Goal: Task Accomplishment & Management: Use online tool/utility

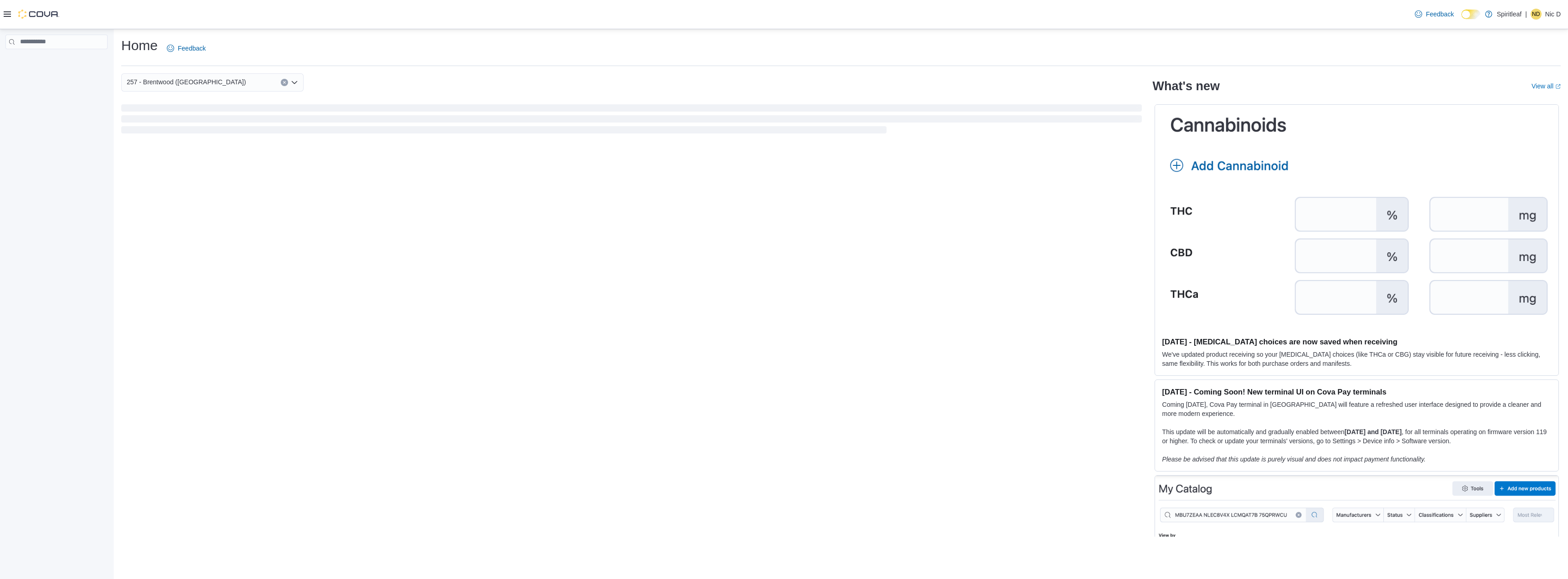
click at [10, 16] on icon at bounding box center [7, 14] width 7 height 7
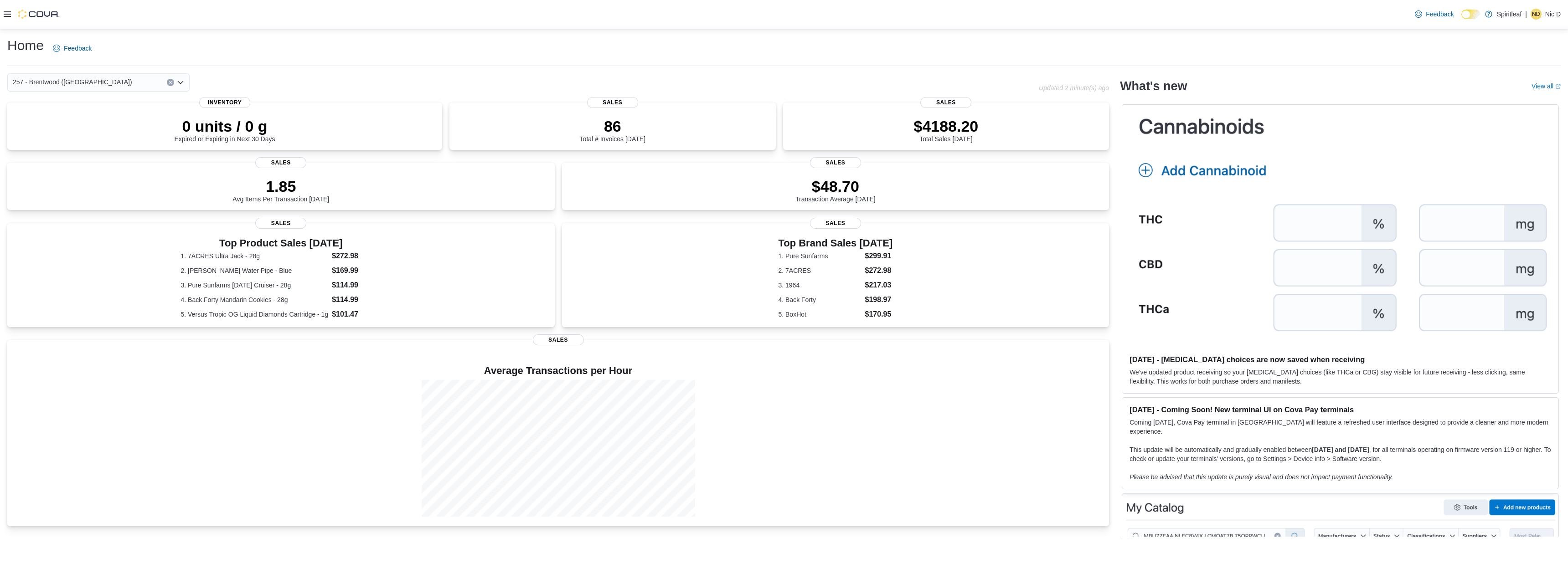
click at [9, 10] on icon at bounding box center [7, 14] width 7 height 7
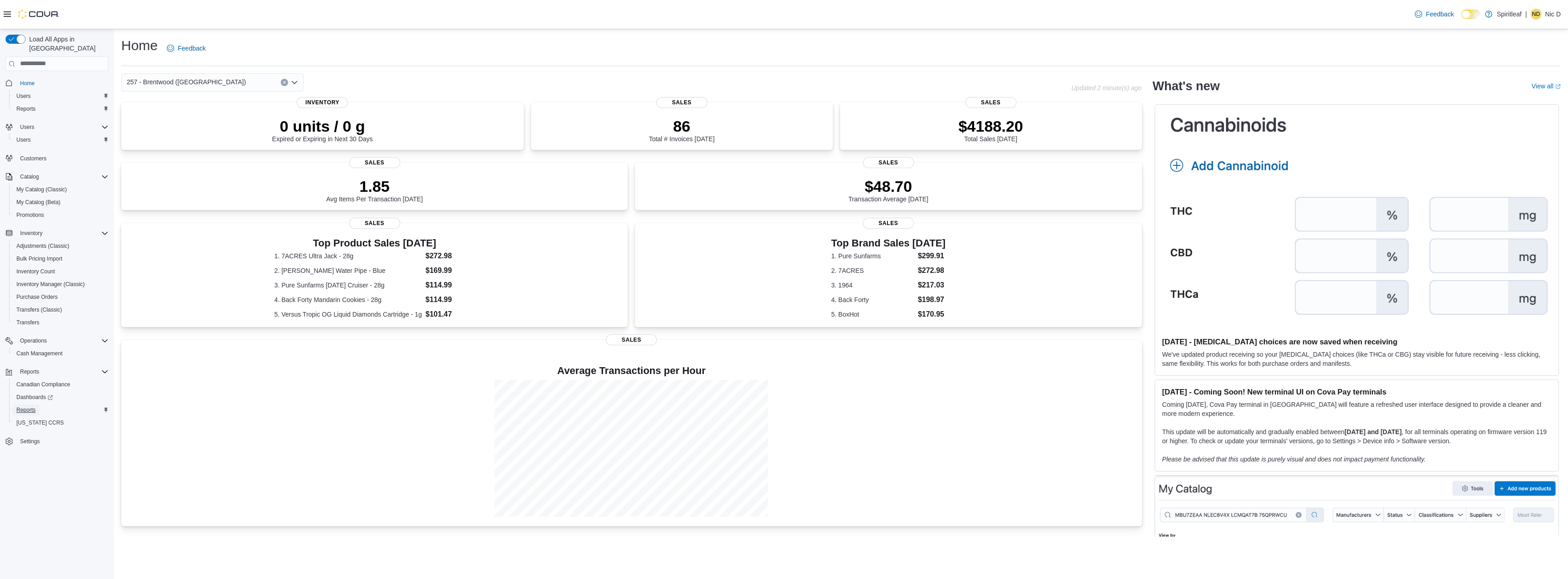
click at [30, 406] on span "Reports" at bounding box center [26, 410] width 19 height 7
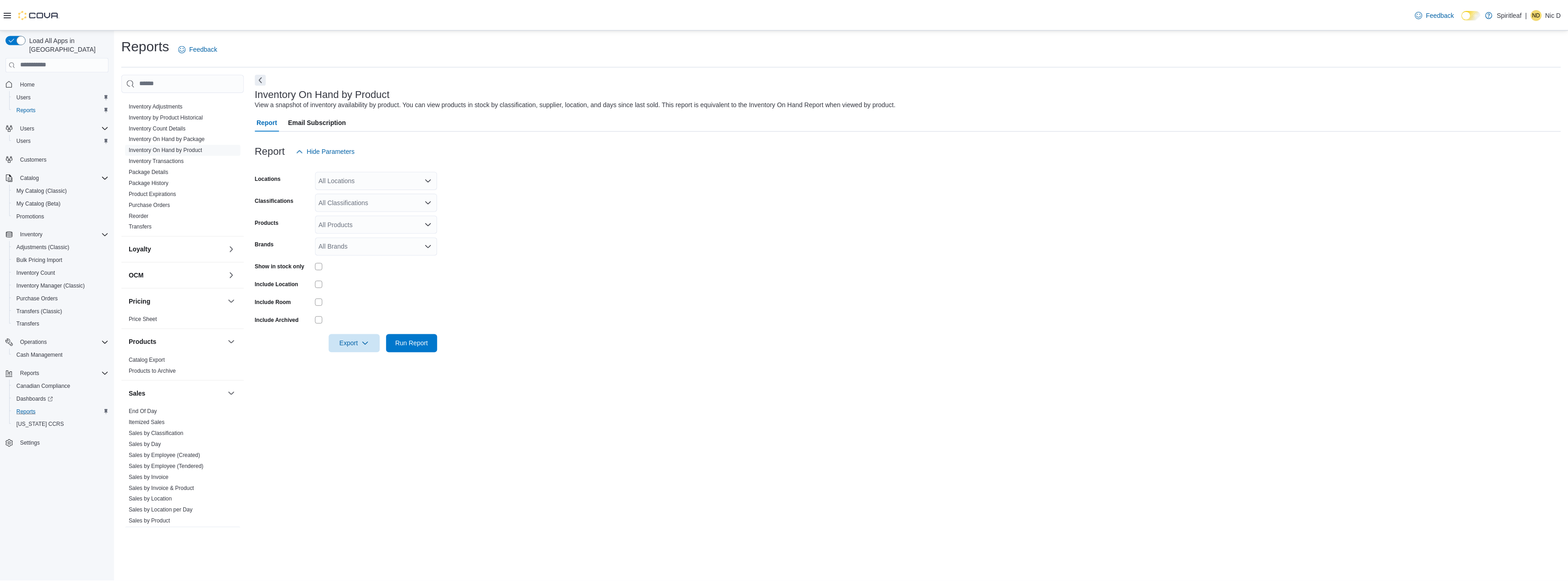
scroll to position [412, 0]
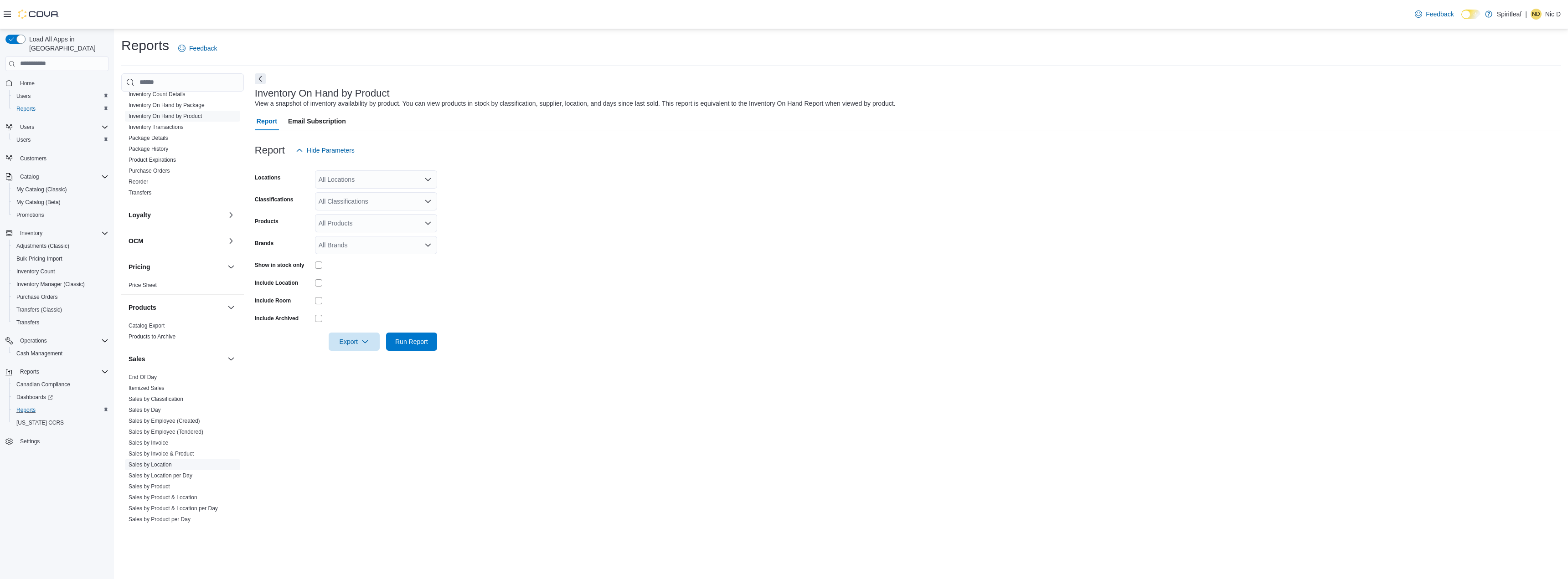
click at [163, 462] on link "Sales by Location" at bounding box center [150, 465] width 43 height 6
click at [348, 176] on button "Yesterday" at bounding box center [376, 179] width 122 height 18
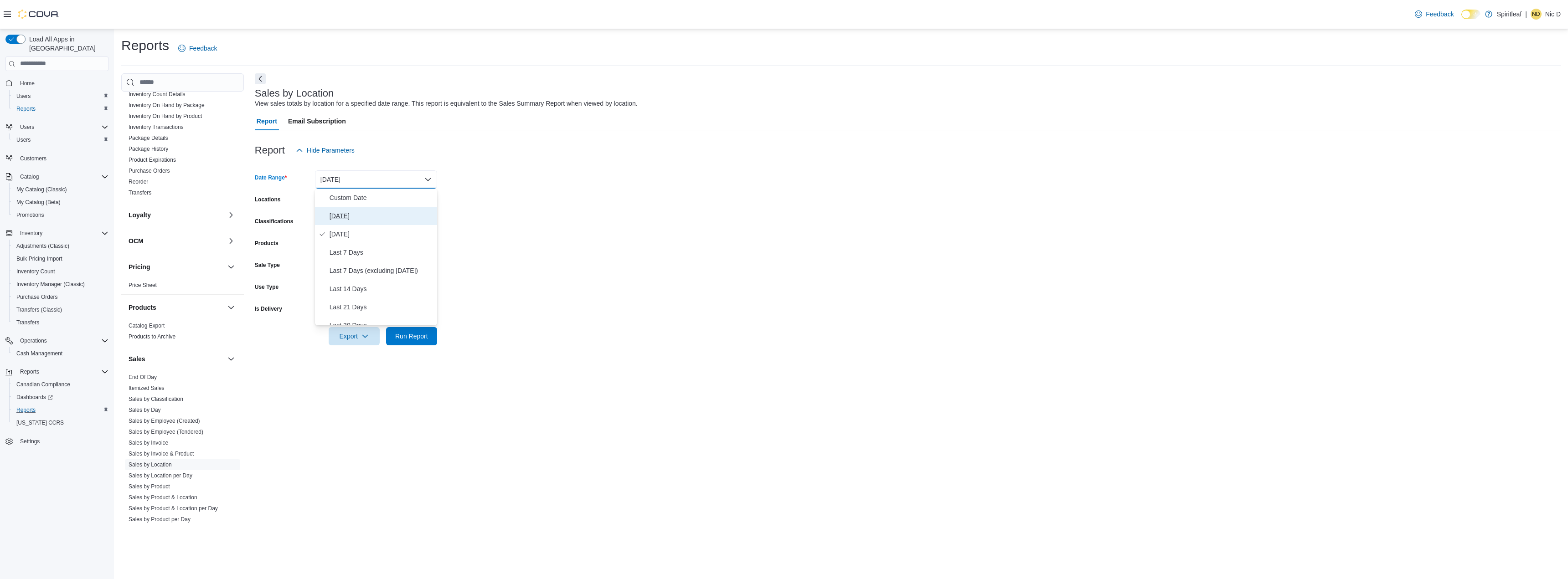
click at [340, 221] on span "Today" at bounding box center [381, 216] width 104 height 11
click at [407, 337] on span "Run Report" at bounding box center [411, 335] width 33 height 9
